Goal: Information Seeking & Learning: Compare options

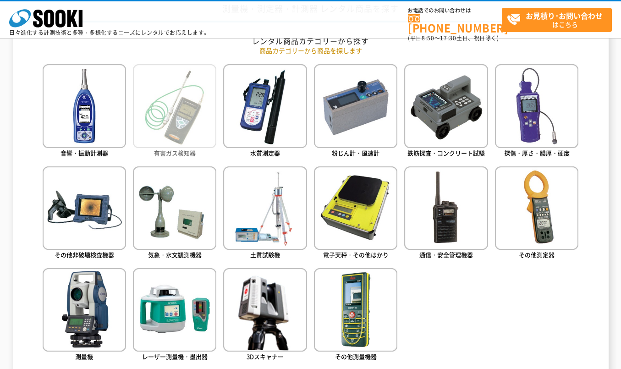
scroll to position [459, 0]
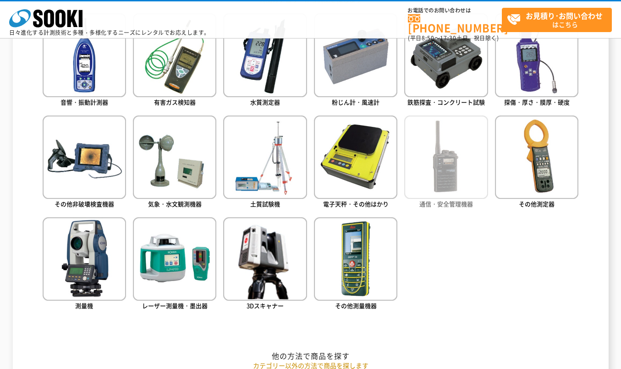
click at [444, 155] on img at bounding box center [445, 157] width 83 height 83
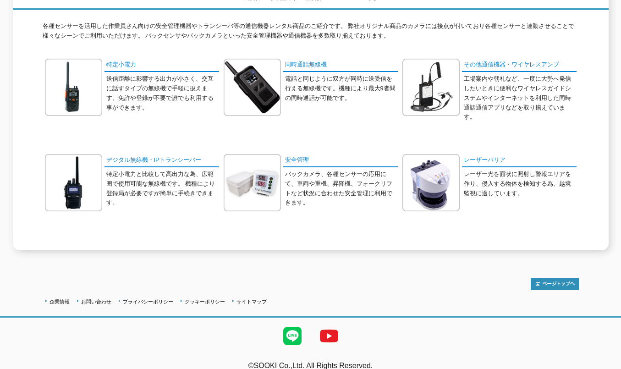
scroll to position [138, 0]
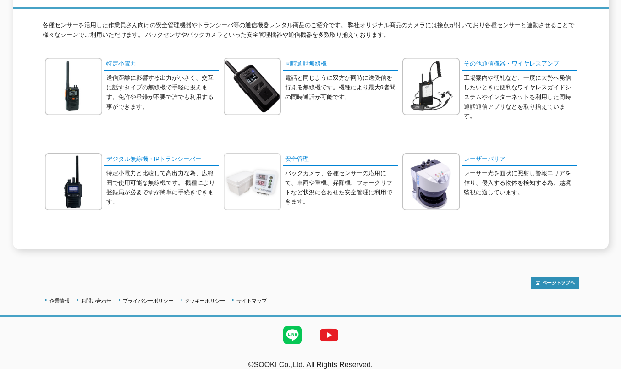
click at [255, 171] on img at bounding box center [252, 181] width 57 height 57
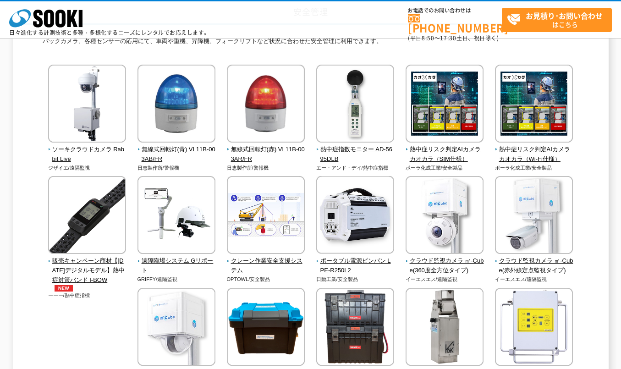
scroll to position [92, 0]
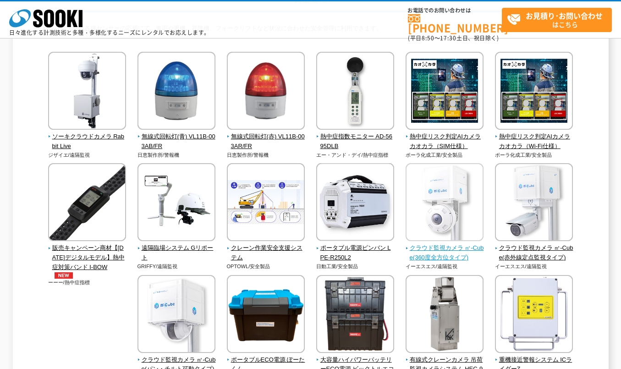
click at [448, 205] on img at bounding box center [445, 203] width 78 height 80
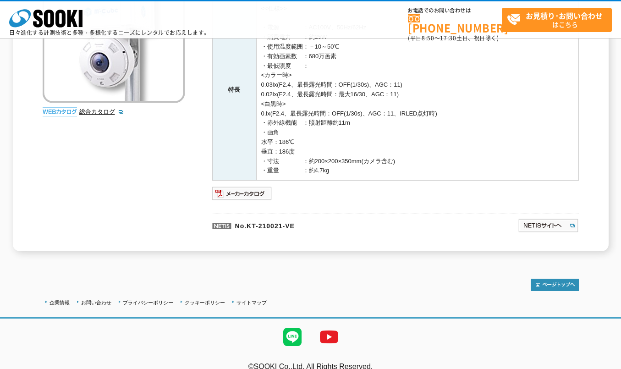
scroll to position [180, 0]
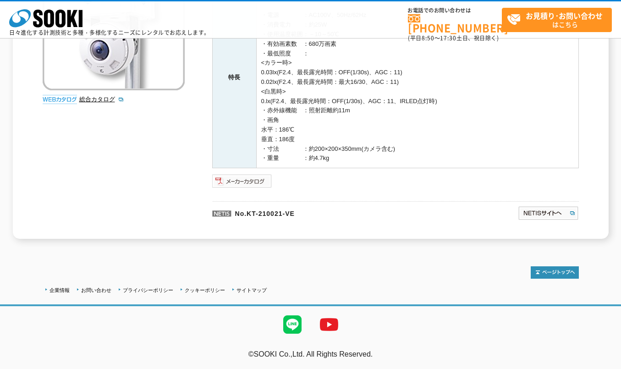
click at [258, 181] on img at bounding box center [242, 181] width 60 height 15
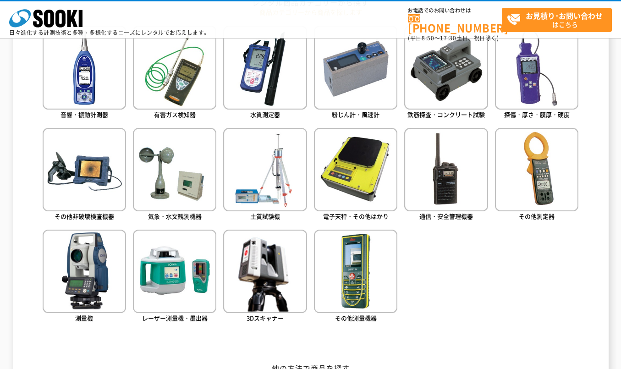
scroll to position [459, 0]
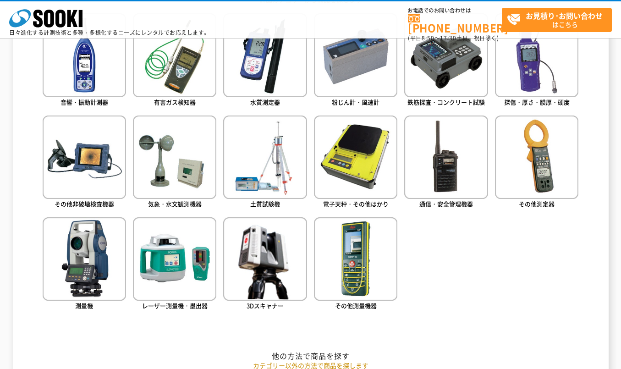
drag, startPoint x: 448, startPoint y: 165, endPoint x: 405, endPoint y: 236, distance: 82.3
click at [448, 166] on img at bounding box center [445, 157] width 83 height 83
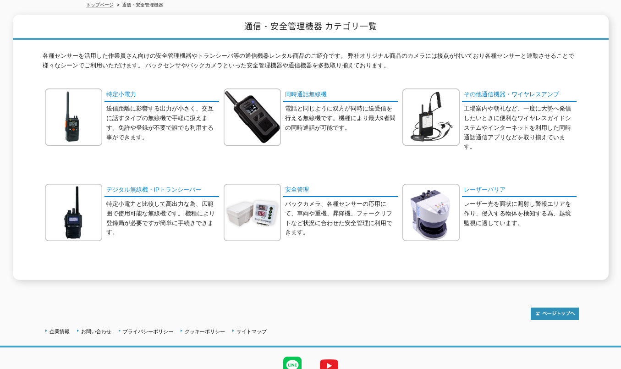
scroll to position [92, 0]
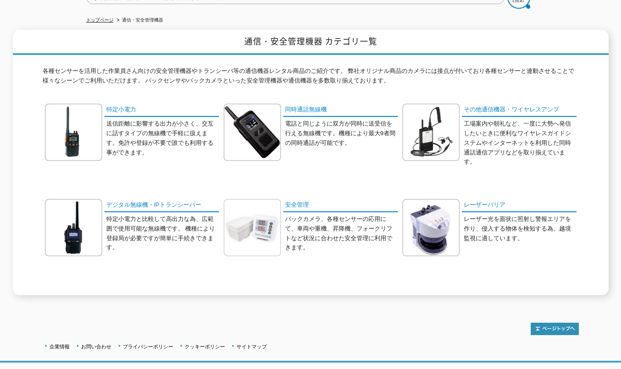
click at [254, 226] on img at bounding box center [252, 227] width 57 height 57
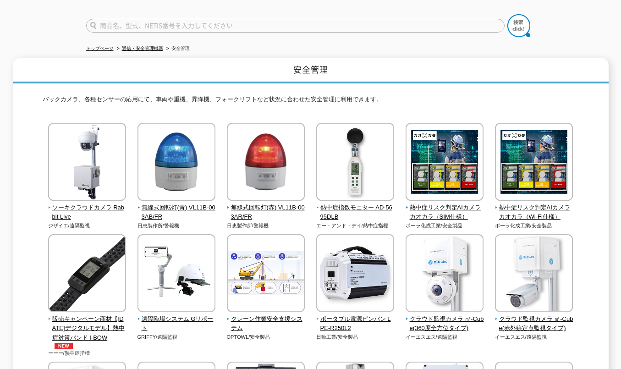
scroll to position [92, 0]
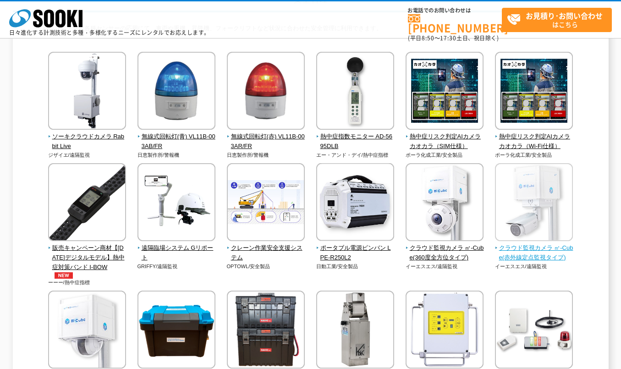
click at [543, 256] on span "クラウド監視カメラ ㎥-Cube(赤外線定点監視タイプ)" at bounding box center [534, 253] width 78 height 19
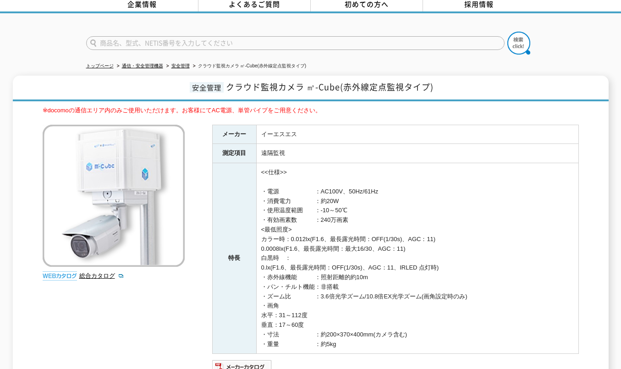
scroll to position [92, 0]
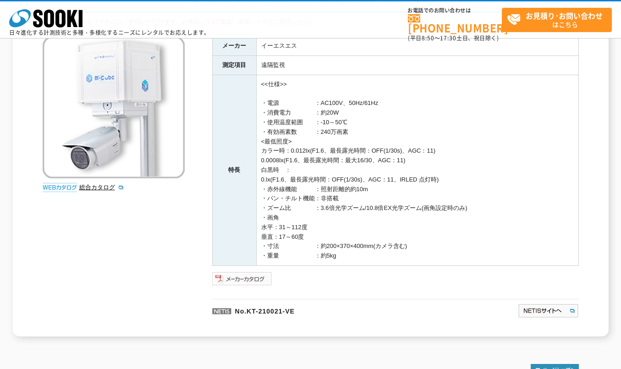
click at [234, 274] on img at bounding box center [242, 278] width 60 height 15
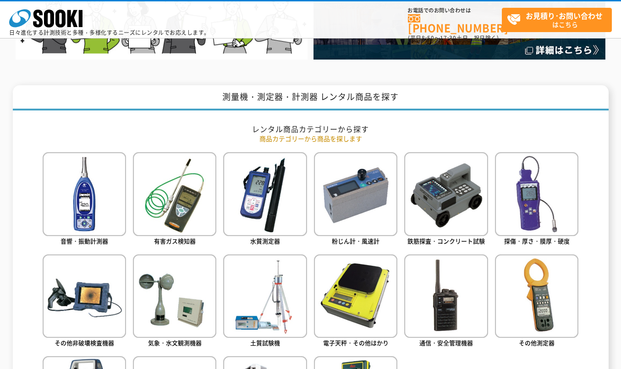
scroll to position [413, 0]
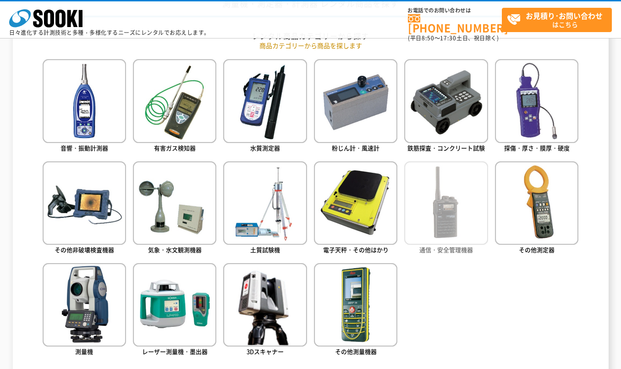
click at [462, 226] on img at bounding box center [445, 202] width 83 height 83
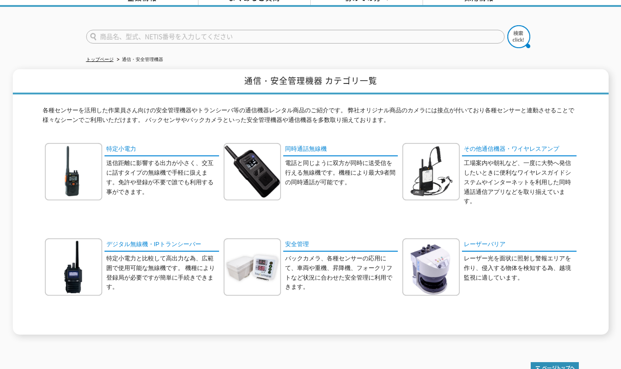
scroll to position [92, 0]
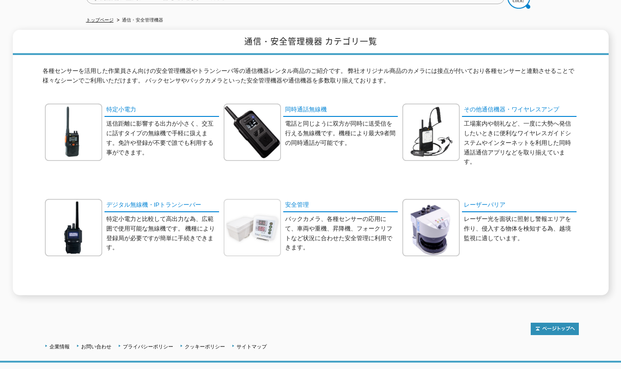
click at [279, 224] on img at bounding box center [252, 227] width 57 height 57
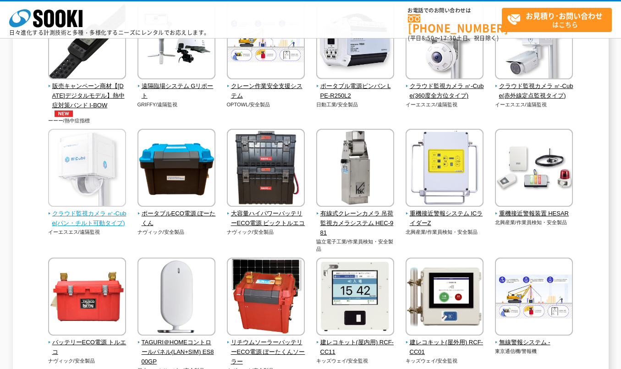
scroll to position [275, 0]
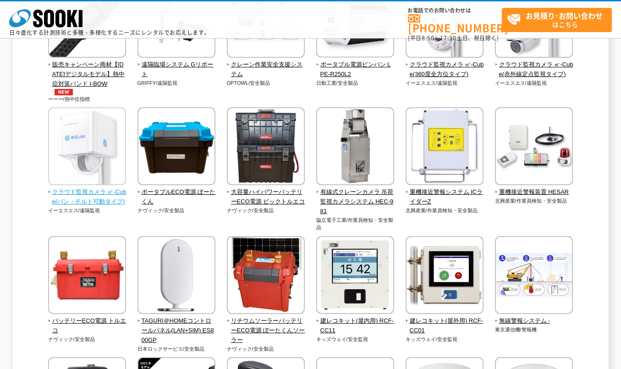
click at [82, 200] on span "クラウド監視カメラ ㎥-Cube(パン・チルト可動タイプ)" at bounding box center [87, 197] width 78 height 19
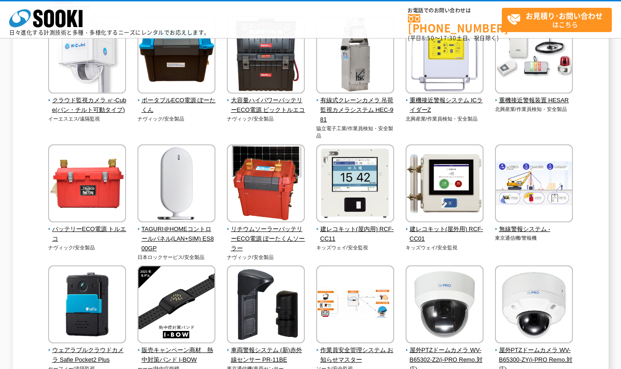
scroll to position [321, 0]
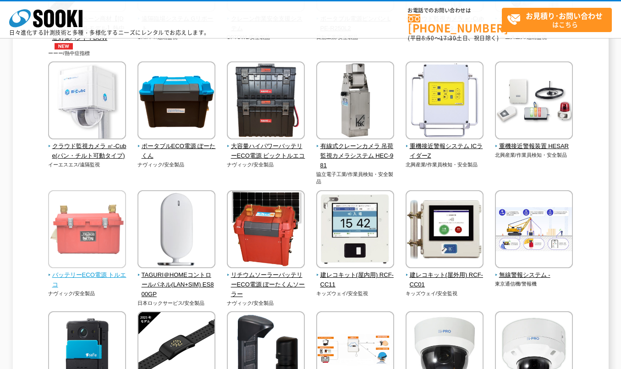
click at [87, 273] on span "バッテリーECO電源 トルエコ" at bounding box center [87, 280] width 78 height 19
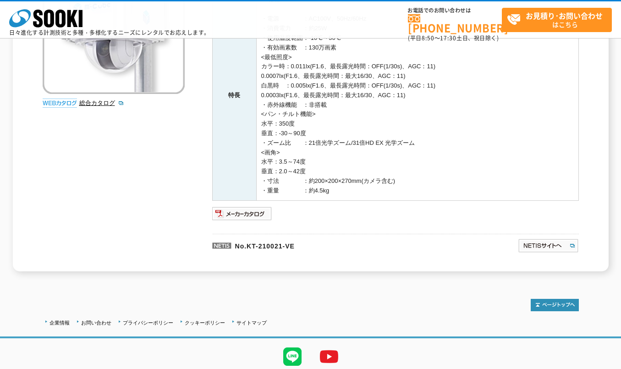
scroll to position [209, 0]
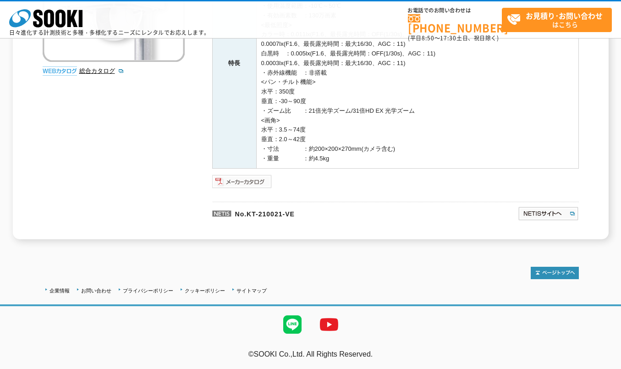
click at [252, 182] on img at bounding box center [242, 181] width 60 height 15
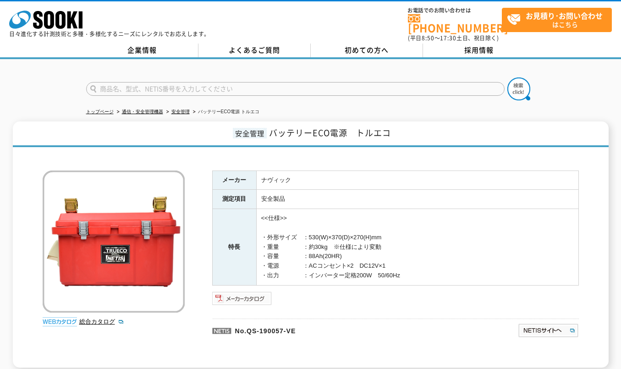
click at [252, 292] on img at bounding box center [242, 298] width 60 height 15
